Goal: Entertainment & Leisure: Consume media (video, audio)

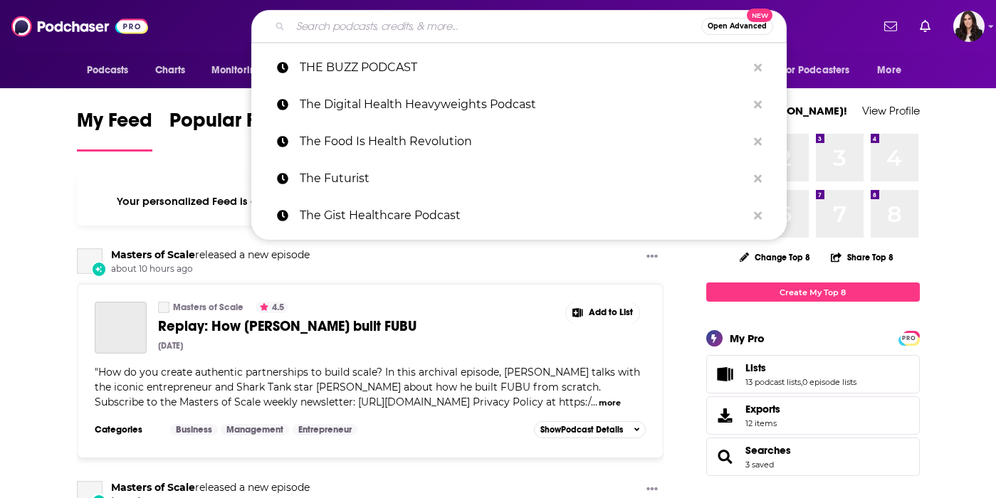
click at [390, 17] on input "Search podcasts, credits, & more..." at bounding box center [495, 26] width 411 height 23
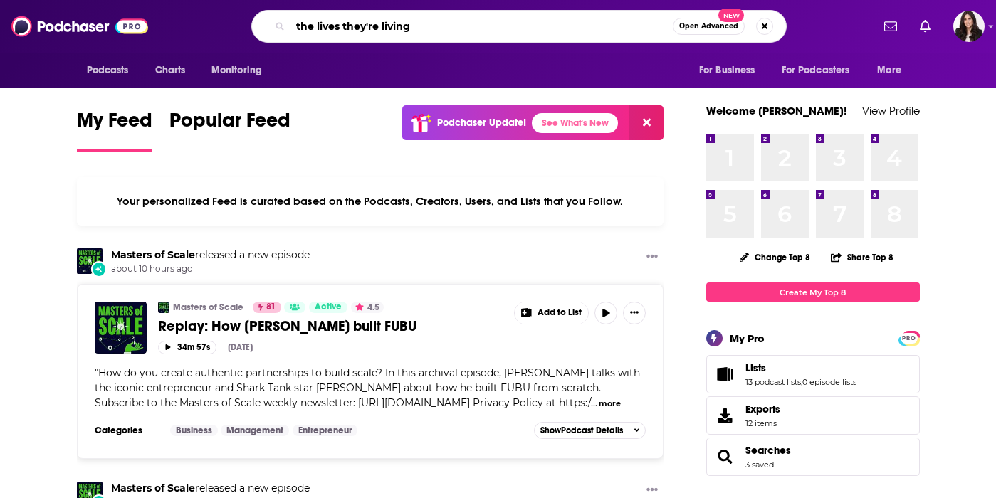
type input "the lives they're living"
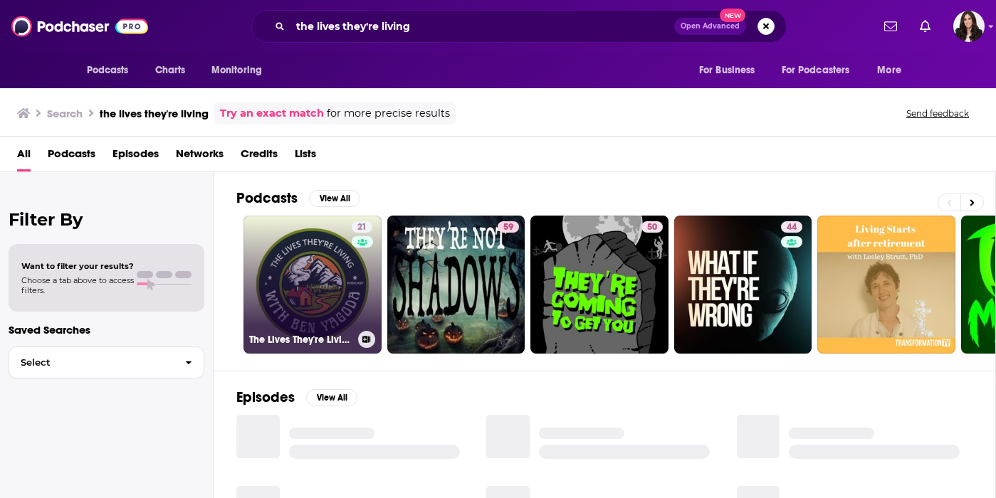
click at [280, 258] on link "21 The Lives They're Living" at bounding box center [312, 285] width 138 height 138
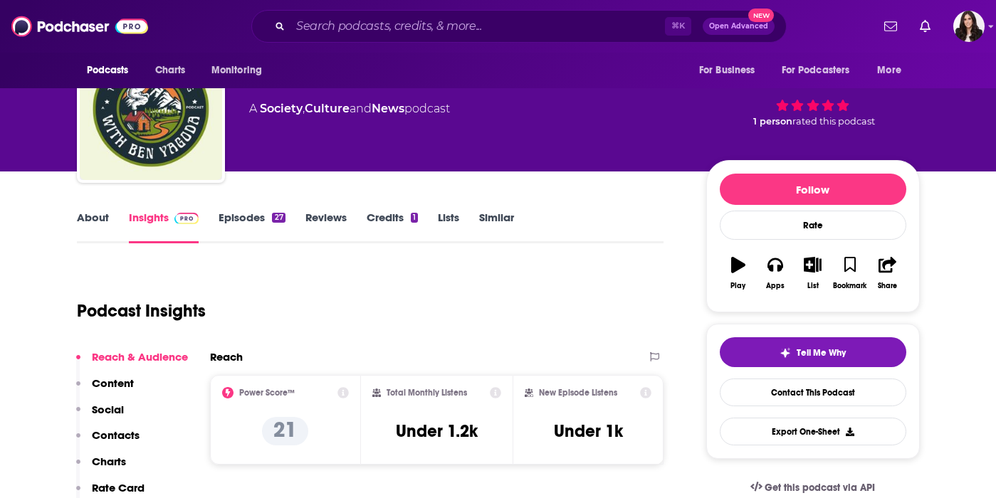
scroll to position [73, 0]
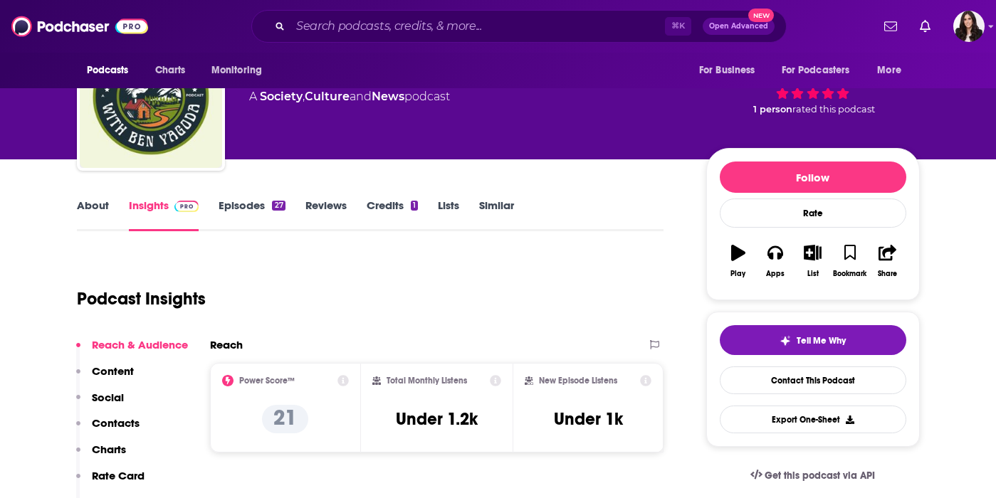
click at [243, 202] on link "Episodes 27" at bounding box center [251, 215] width 66 height 33
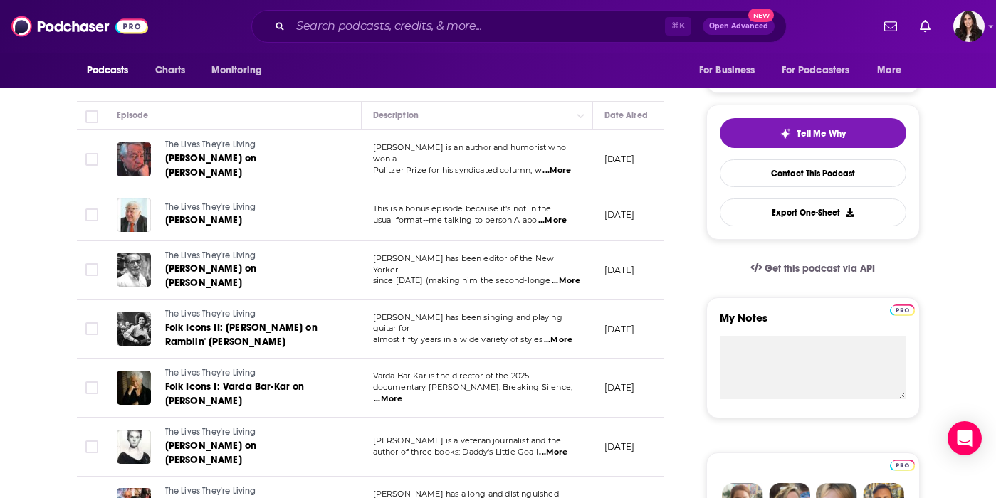
scroll to position [276, 0]
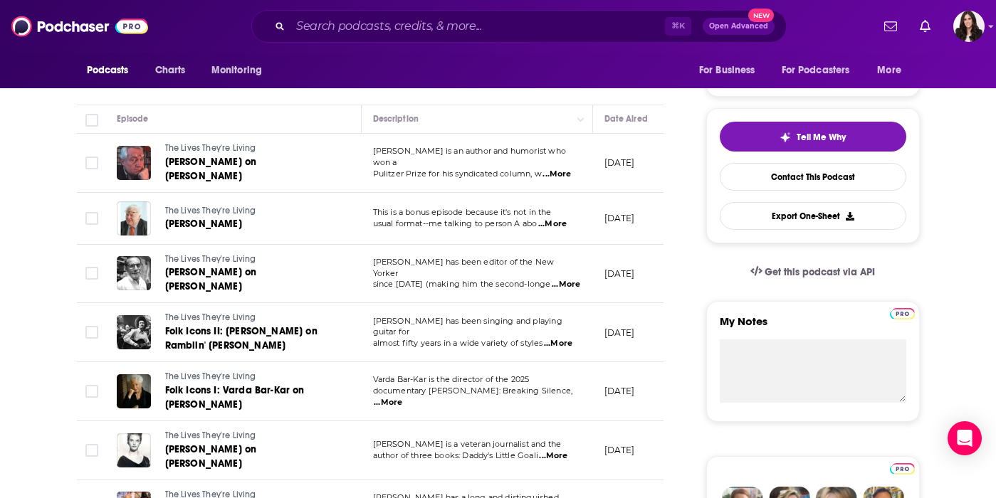
click at [477, 279] on span "since [DATE] (making him the second-longe" at bounding box center [462, 284] width 178 height 10
click at [554, 279] on span "...More" at bounding box center [566, 284] width 28 height 11
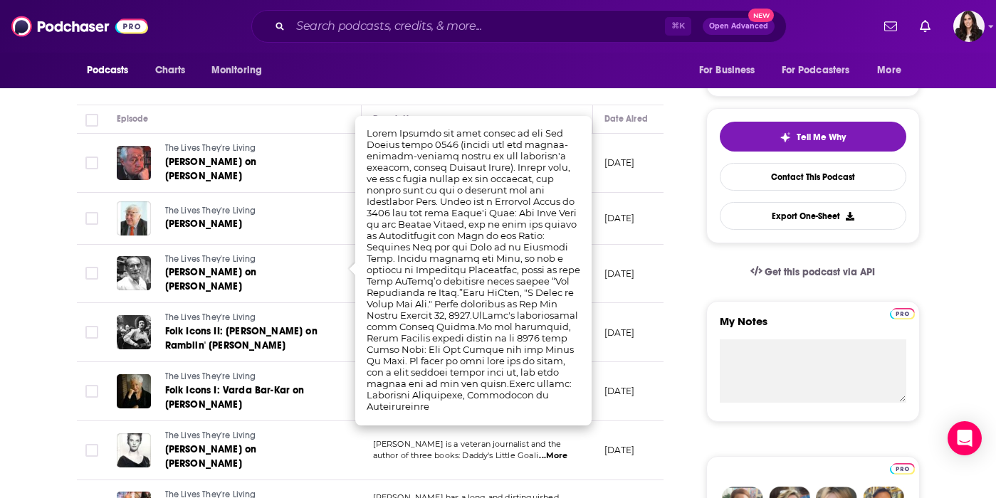
click at [213, 254] on span "The Lives They're Living" at bounding box center [210, 259] width 91 height 10
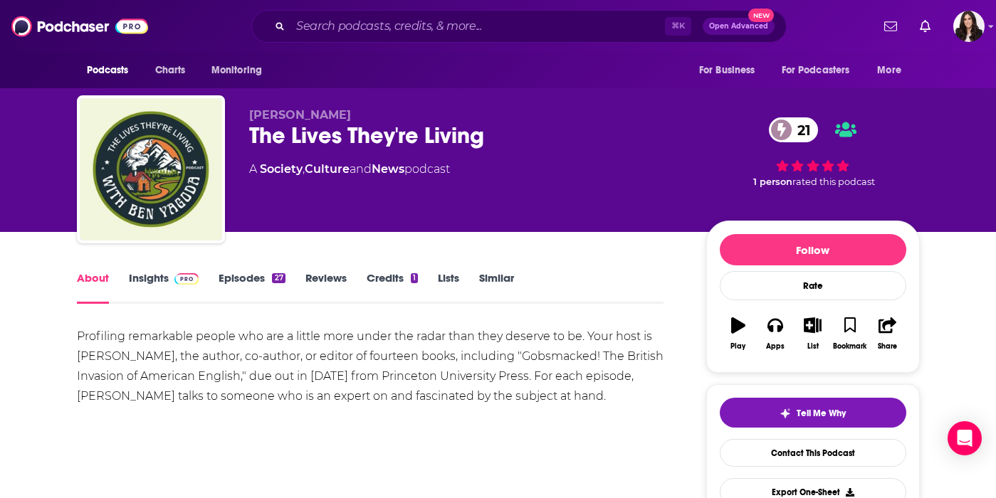
click at [229, 280] on link "Episodes 27" at bounding box center [251, 287] width 66 height 33
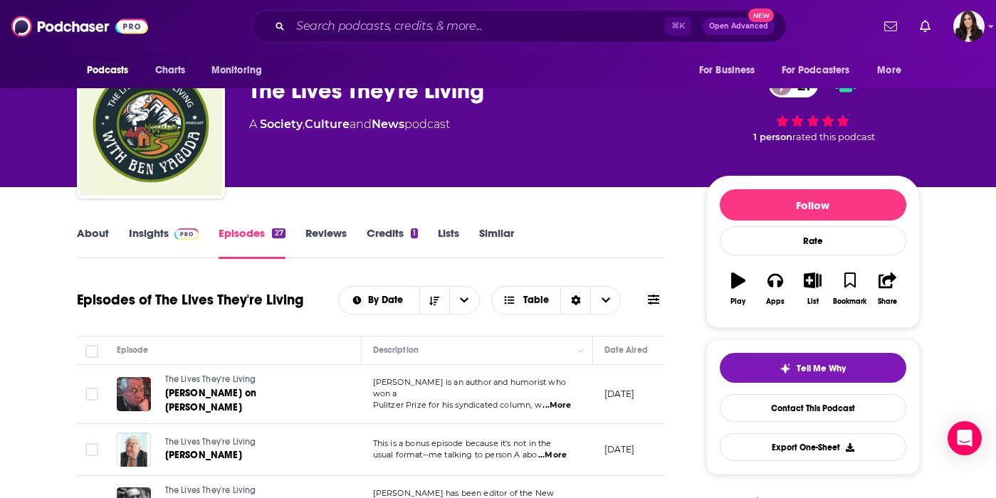
scroll to position [194, 0]
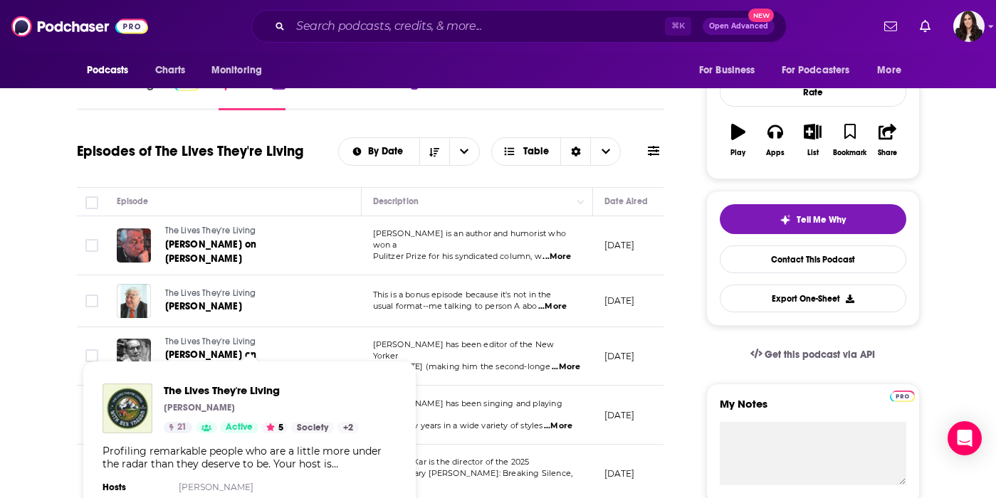
click at [218, 344] on link "The Lives They're Living" at bounding box center [250, 342] width 171 height 13
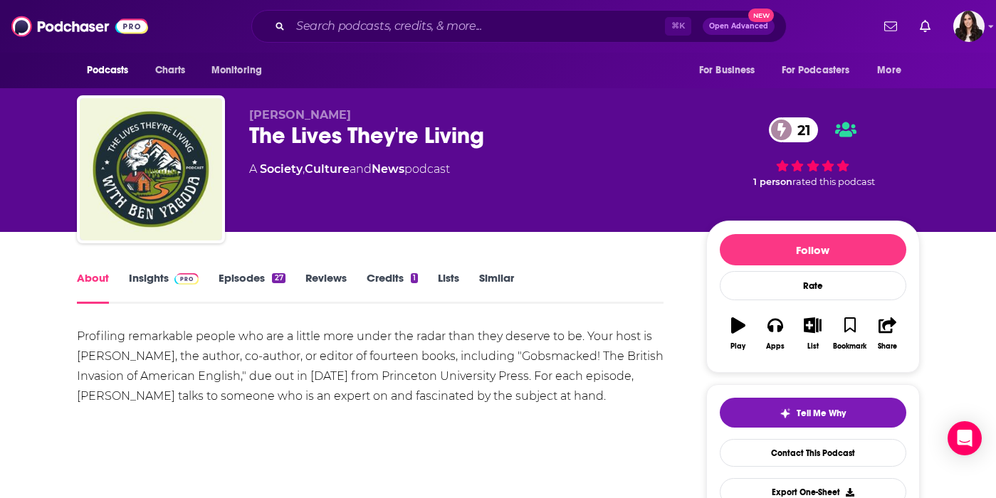
click at [738, 329] on icon "button" at bounding box center [738, 325] width 14 height 16
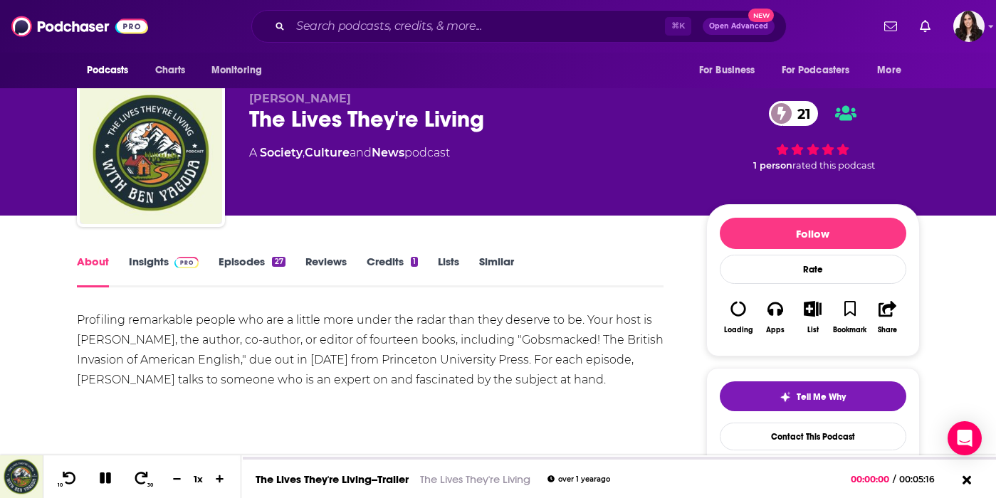
scroll to position [19, 0]
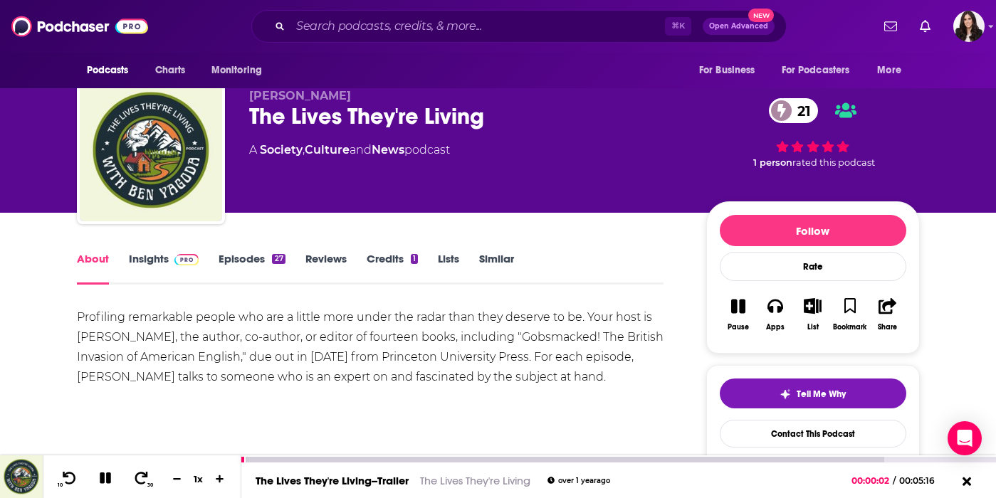
click at [344, 478] on link "The Lives They're Living--Trailer" at bounding box center [331, 481] width 153 height 14
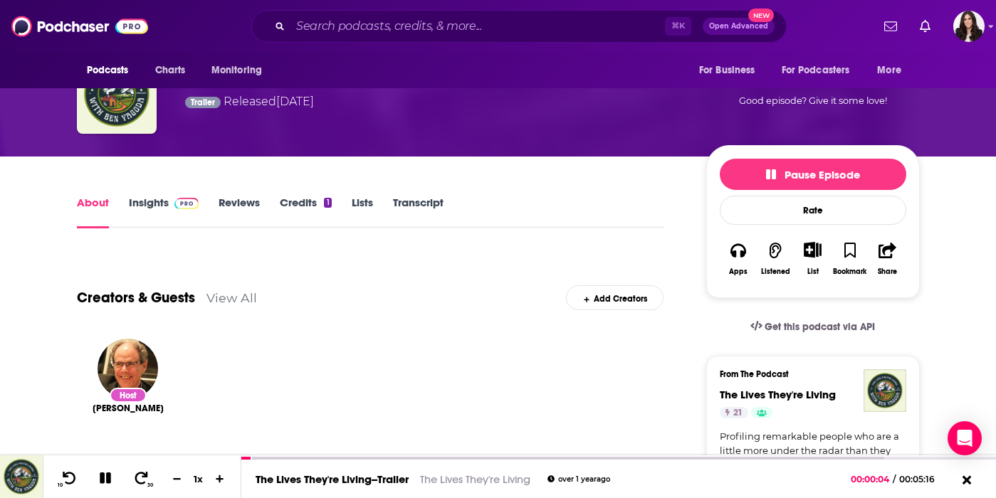
scroll to position [106, 0]
